Goal: Task Accomplishment & Management: Use online tool/utility

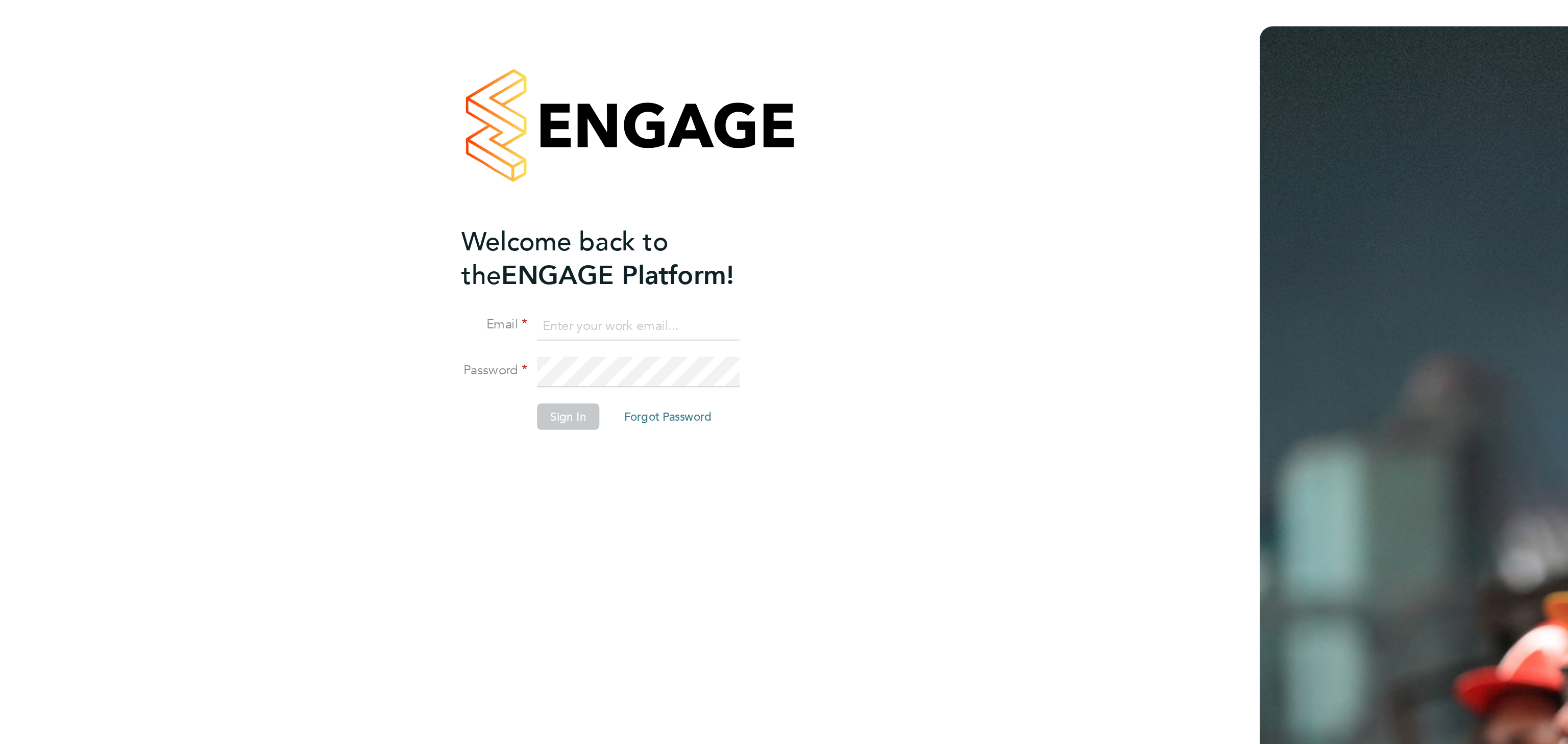
type input "nitin79821@gmail.com"
click at [358, 264] on button "Sign In" at bounding box center [354, 259] width 39 height 16
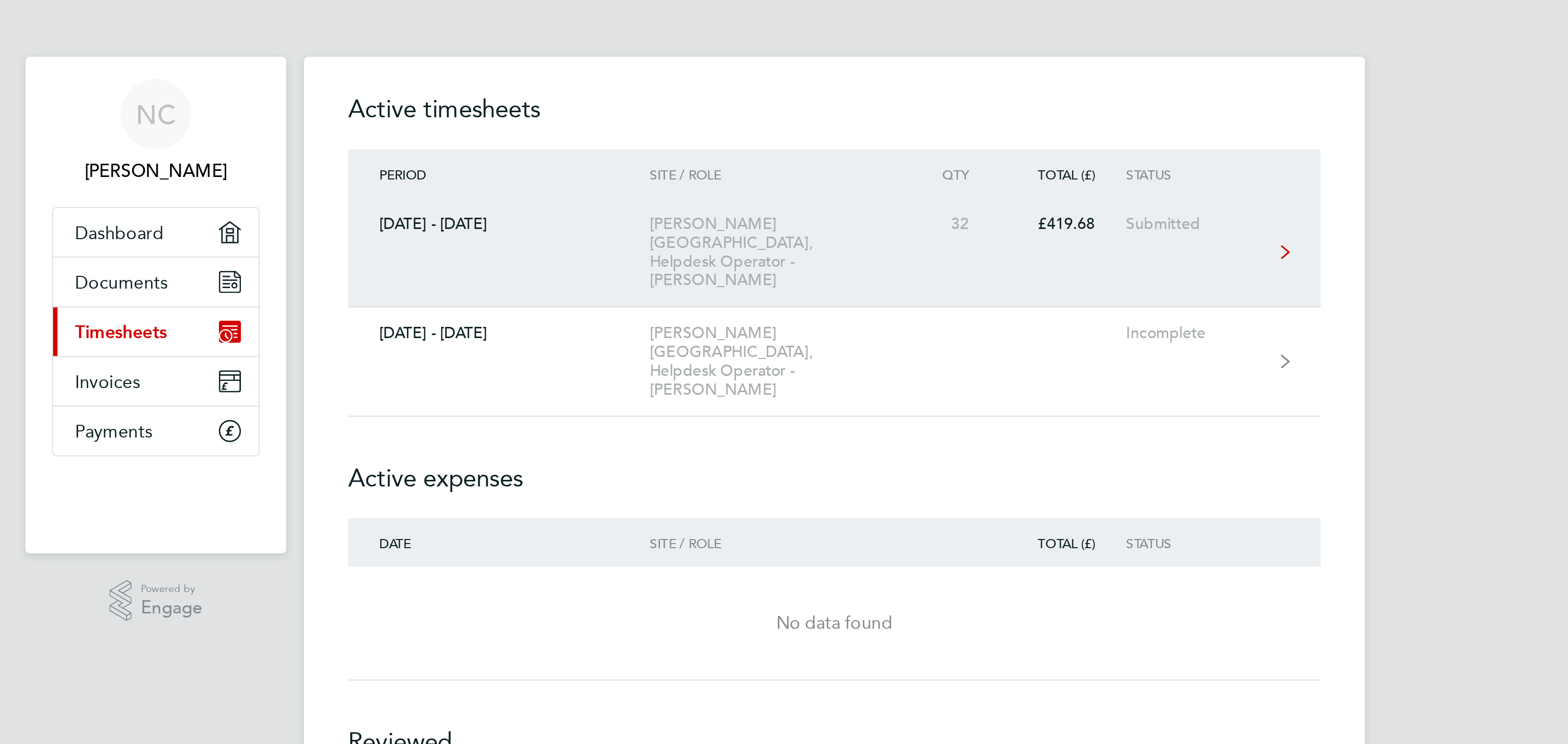
click at [782, 117] on div "[PERSON_NAME][GEOGRAPHIC_DATA], Helpdesk Operator - [PERSON_NAME]" at bounding box center [757, 119] width 117 height 35
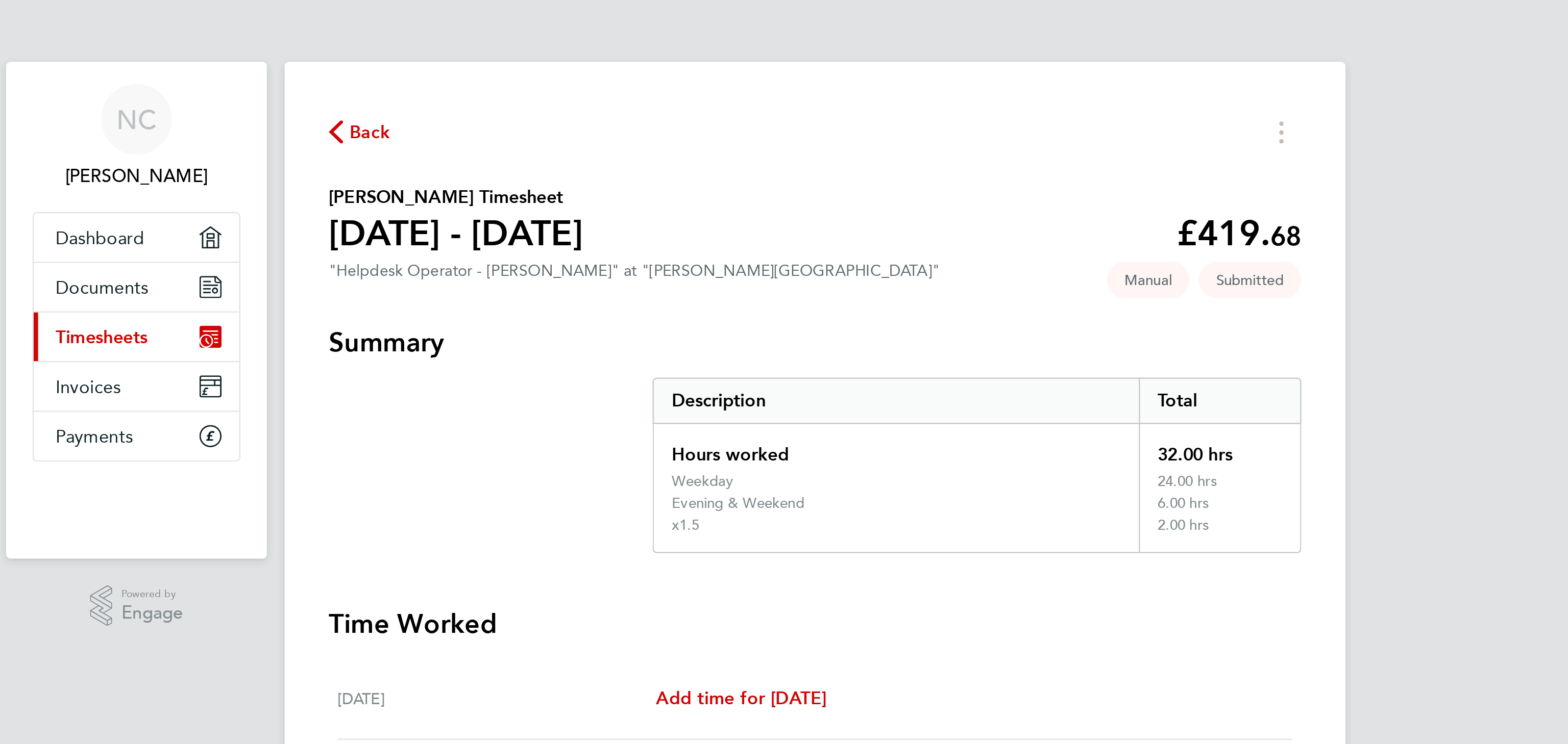
click at [586, 64] on span "Back" at bounding box center [578, 61] width 19 height 12
